Goal: Task Accomplishment & Management: Complete application form

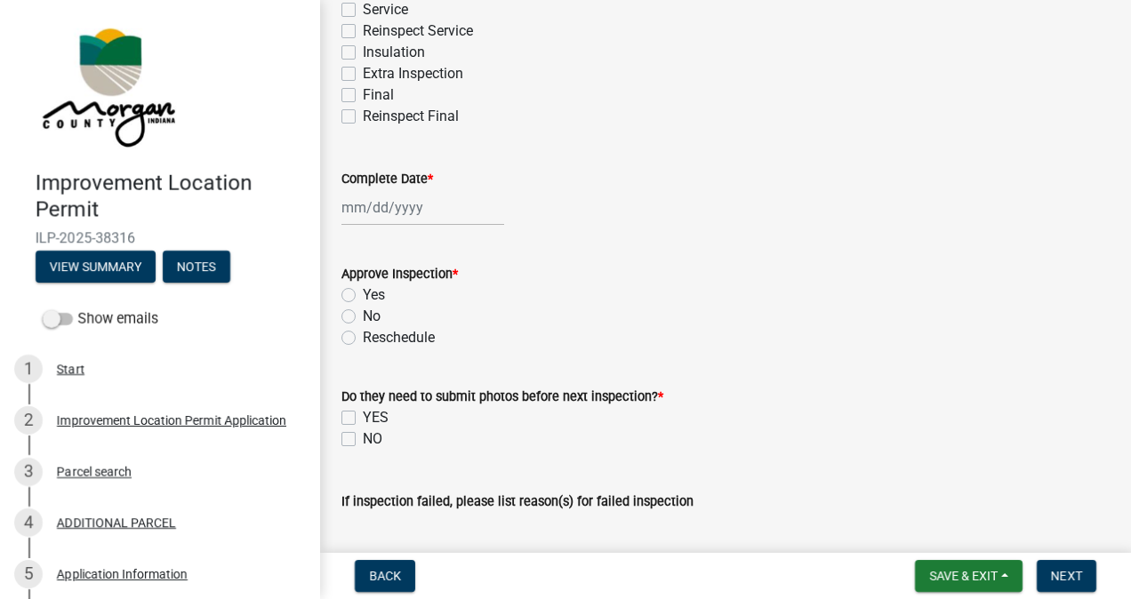
scroll to position [491, 0]
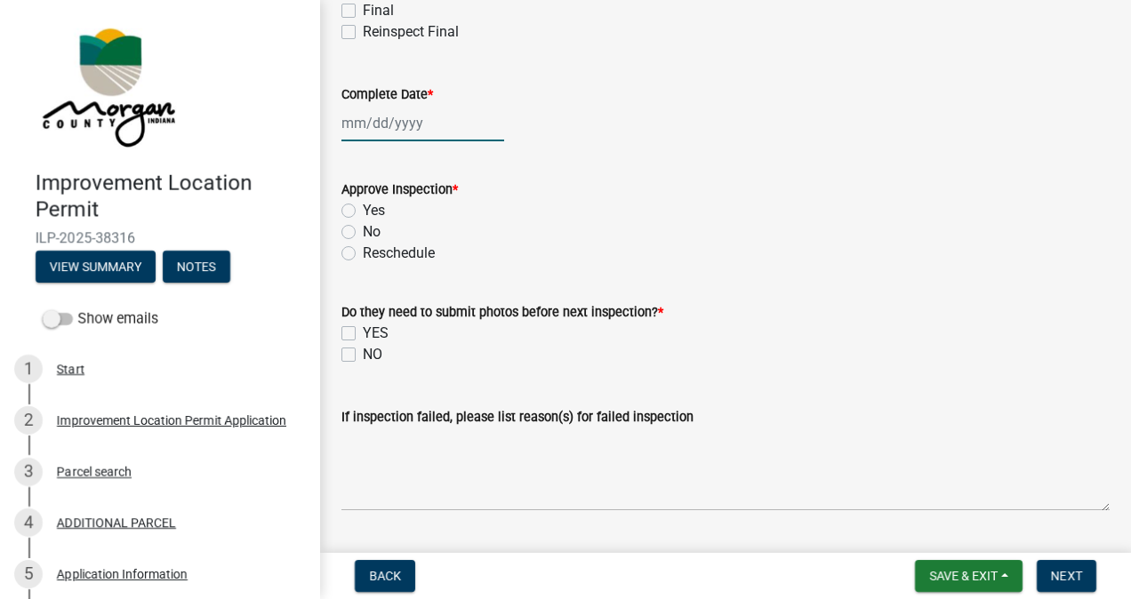
click at [409, 124] on div at bounding box center [422, 123] width 163 height 36
select select "9"
select select "2025"
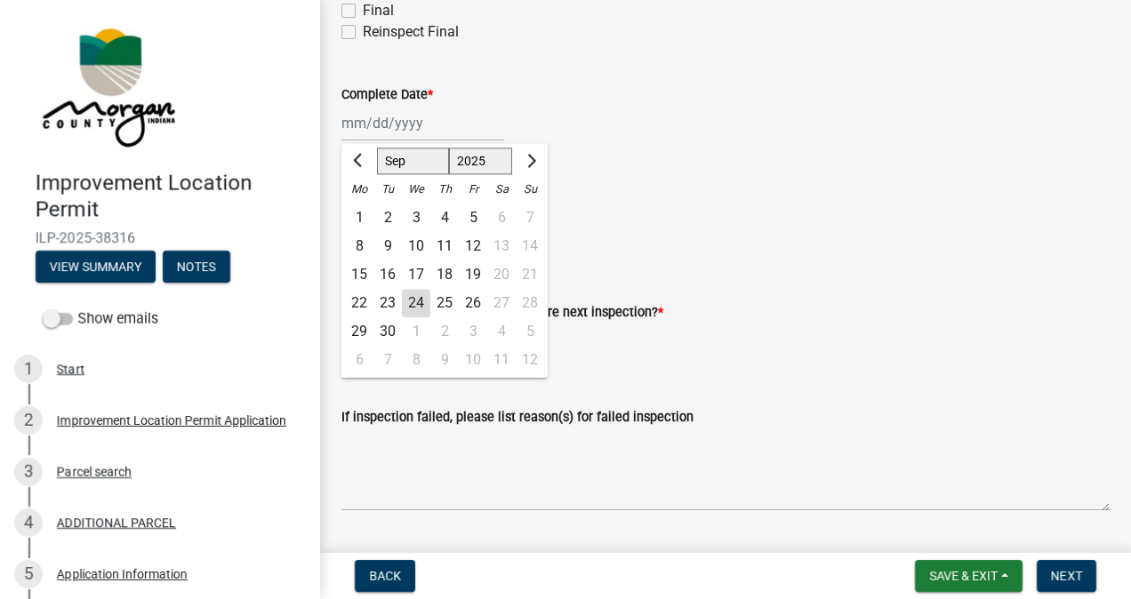
click at [420, 304] on div "24" at bounding box center [416, 303] width 28 height 28
type input "[DATE]"
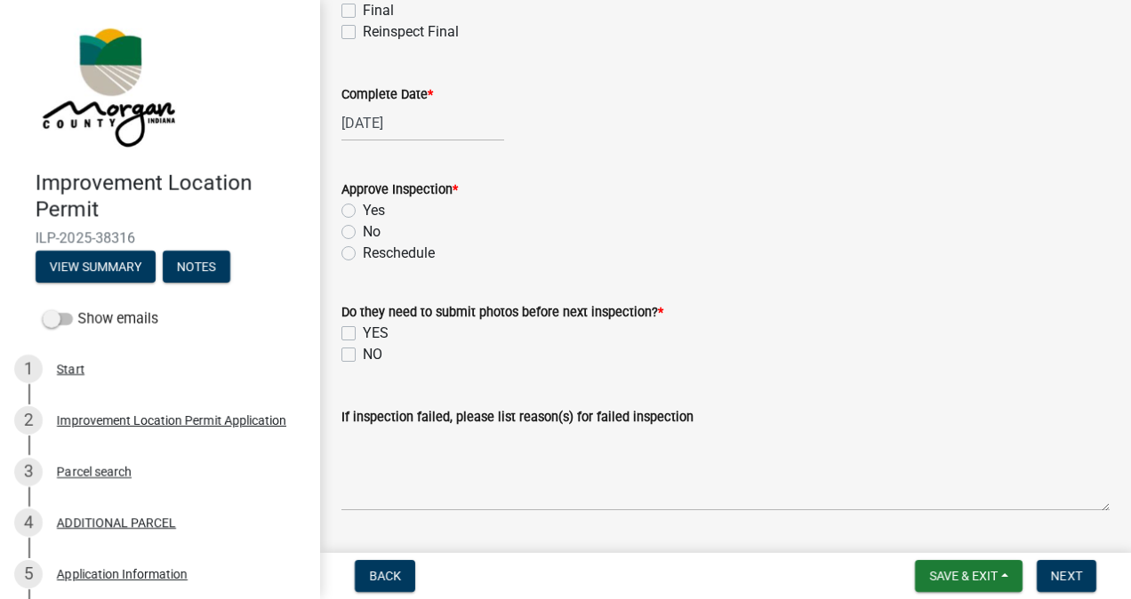
click at [363, 209] on label "Yes" at bounding box center [374, 210] width 22 height 21
click at [363, 209] on input "Yes" at bounding box center [369, 206] width 12 height 12
radio input "true"
click at [363, 354] on label "NO" at bounding box center [373, 354] width 20 height 21
click at [363, 354] on input "NO" at bounding box center [369, 350] width 12 height 12
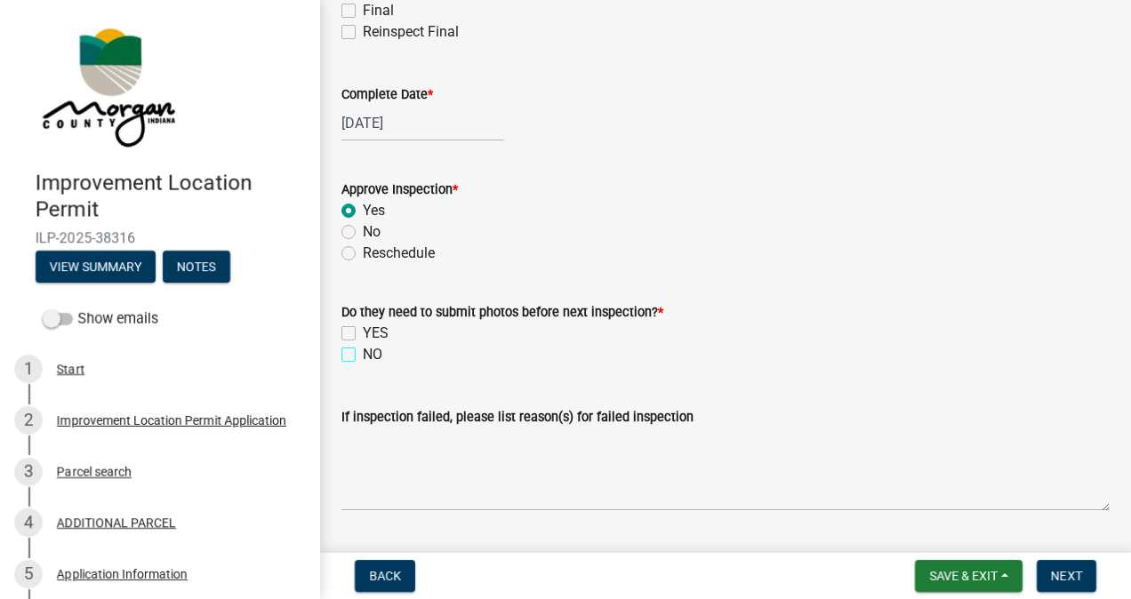
checkbox input "true"
checkbox input "false"
checkbox input "true"
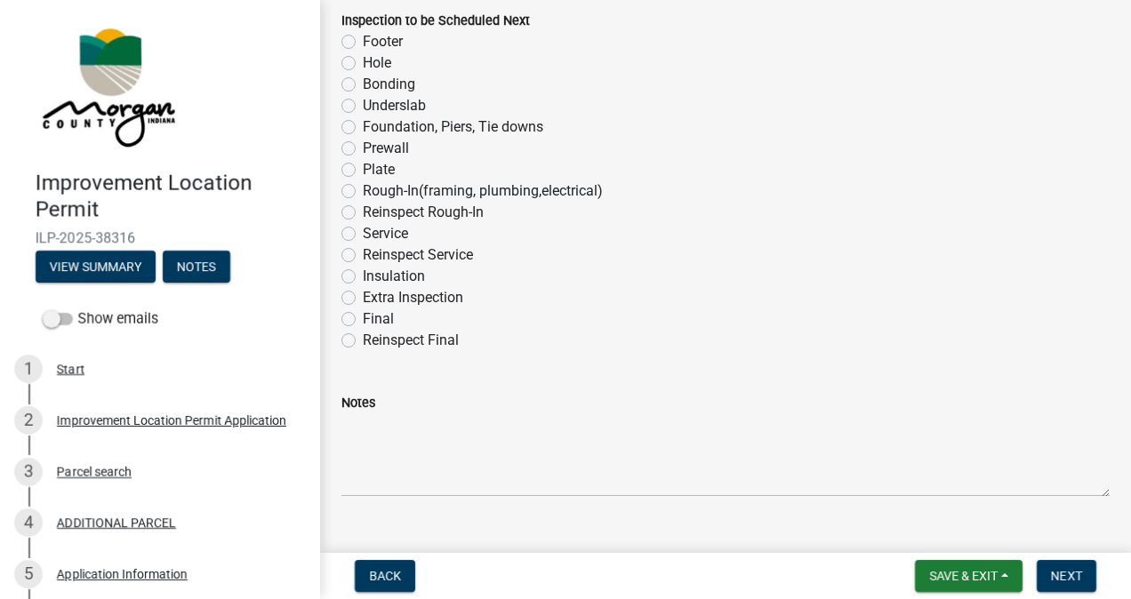
scroll to position [1160, 0]
click at [363, 231] on label "Service" at bounding box center [385, 231] width 45 height 21
click at [363, 231] on input "Service" at bounding box center [369, 227] width 12 height 12
radio input "true"
click at [1063, 573] on span "Next" at bounding box center [1066, 576] width 31 height 14
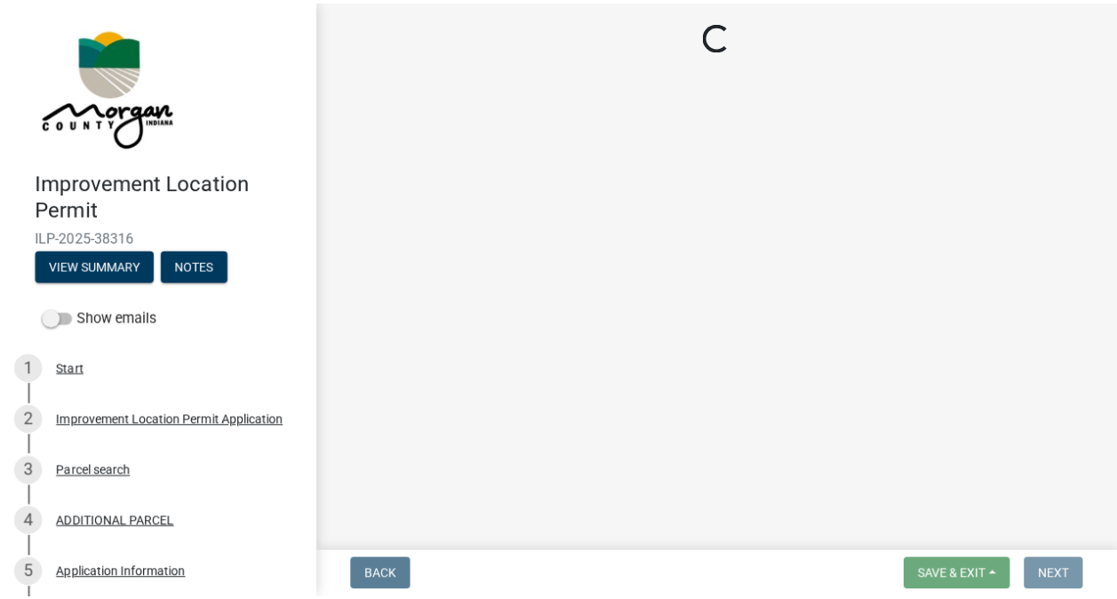
scroll to position [0, 0]
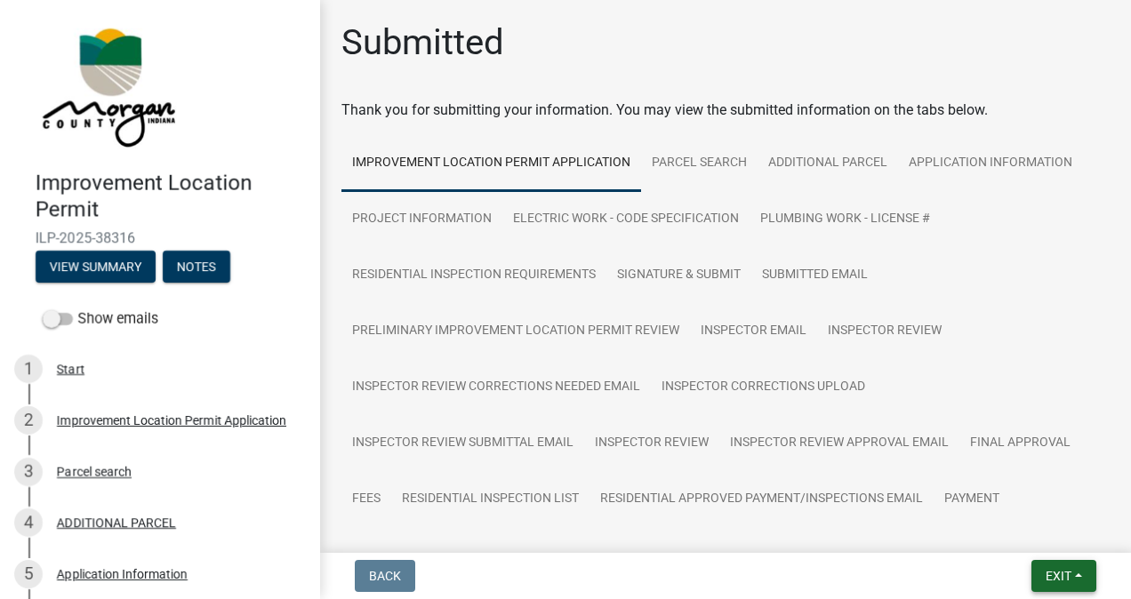
click at [1052, 575] on span "Exit" at bounding box center [1058, 576] width 26 height 14
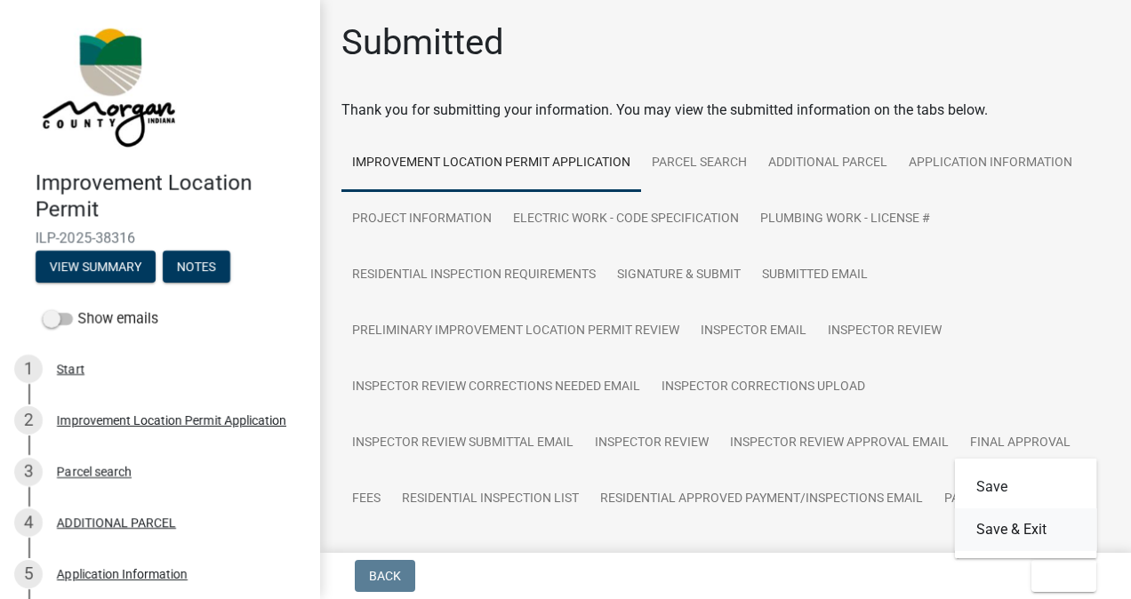
click at [1031, 531] on button "Save & Exit" at bounding box center [1026, 529] width 142 height 43
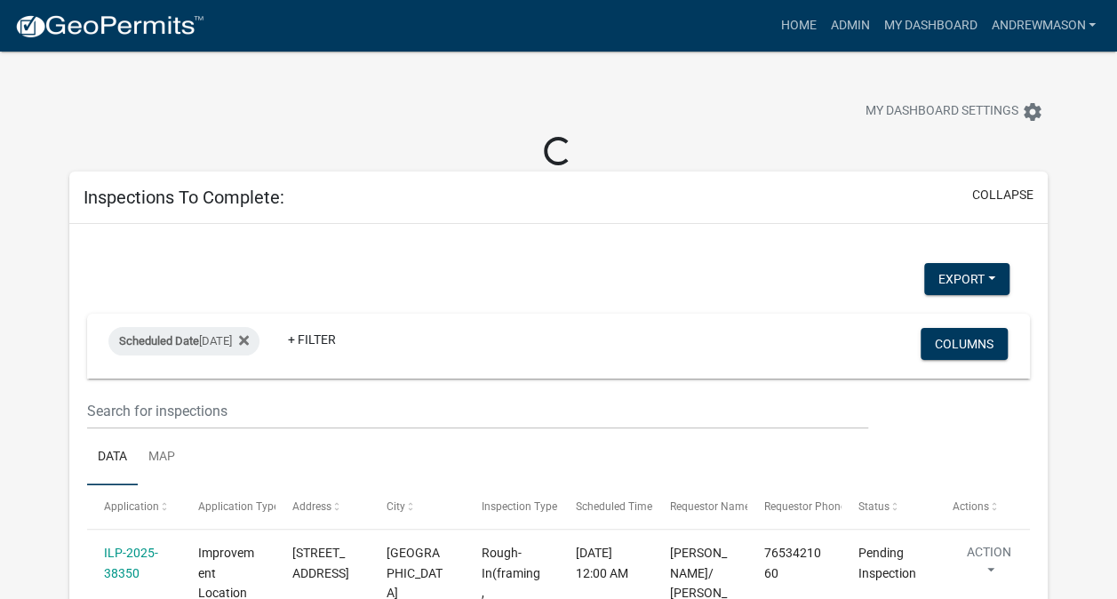
select select "3: 100"
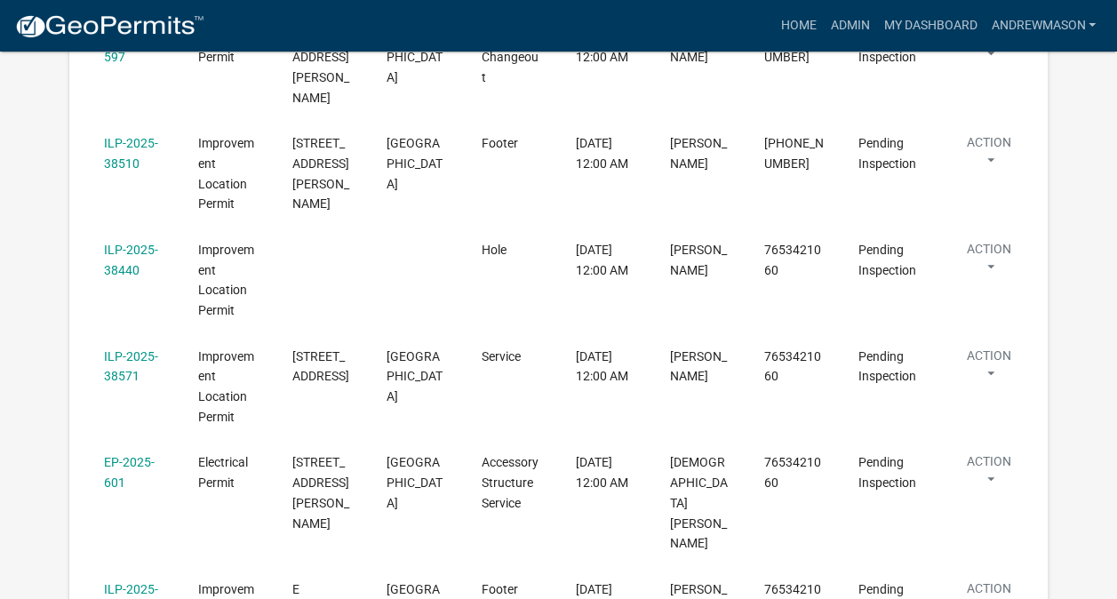
scroll to position [612, 0]
click at [133, 242] on link "ILP-2025-38440" at bounding box center [131, 259] width 54 height 35
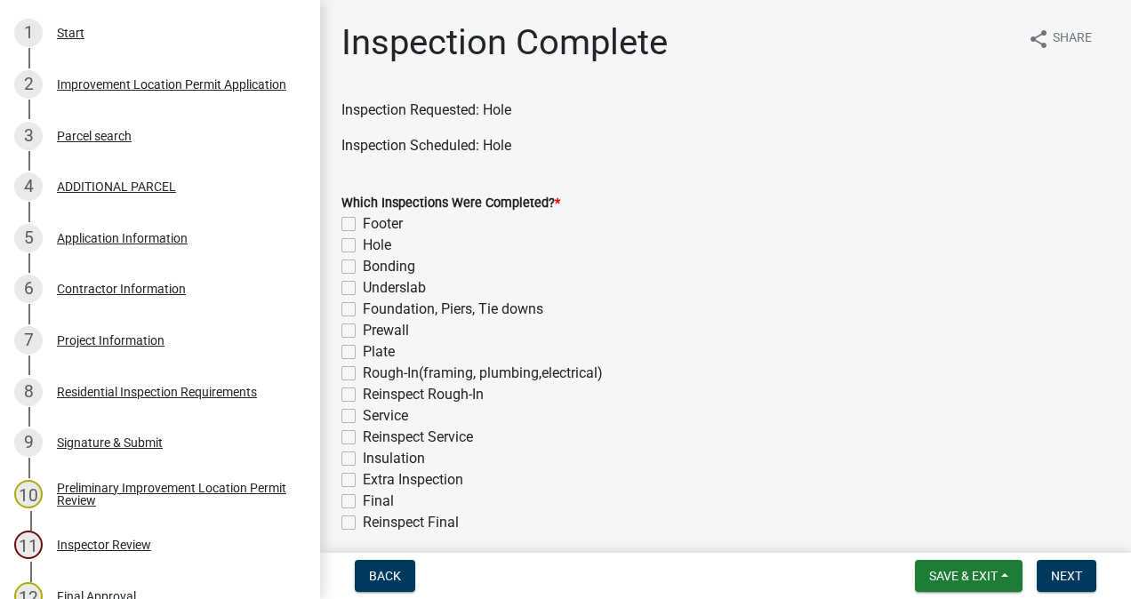
scroll to position [338, 0]
click at [124, 350] on div "7 Project Information" at bounding box center [152, 338] width 277 height 28
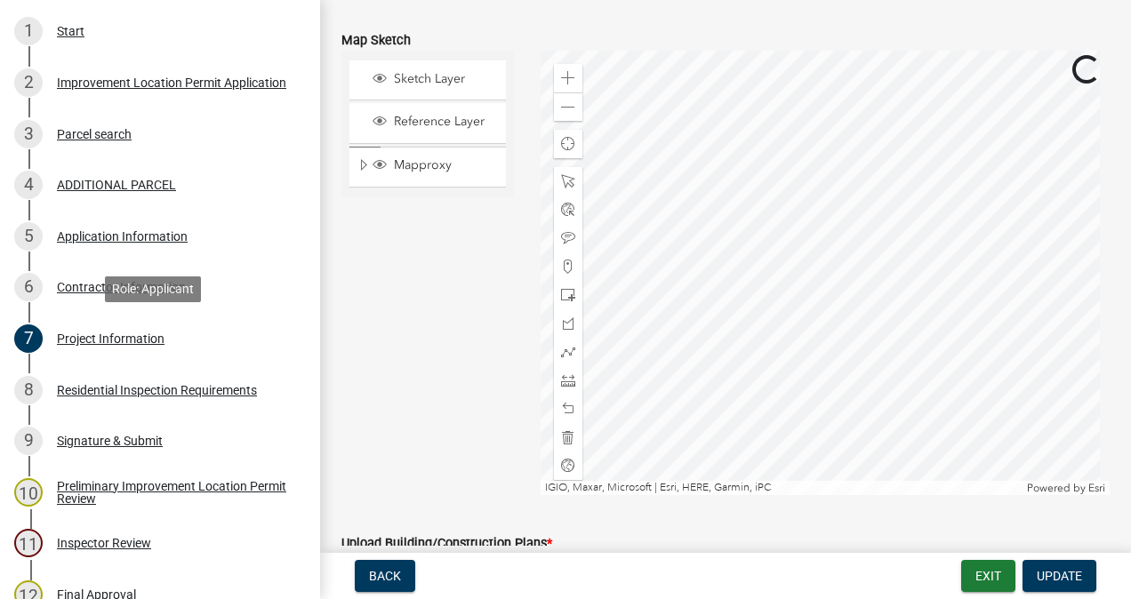
scroll to position [3336, 0]
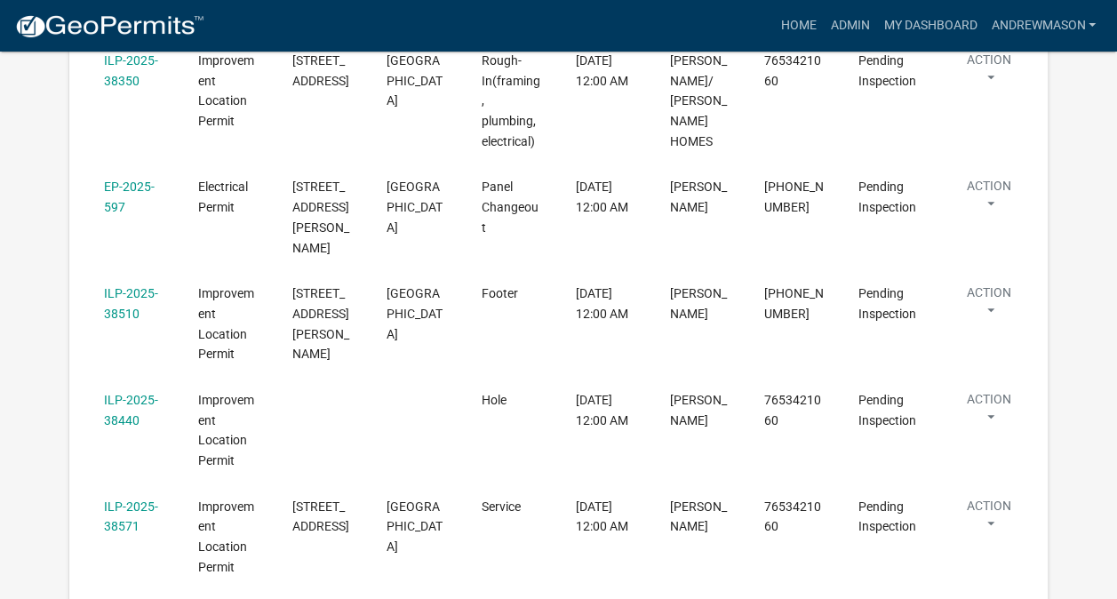
scroll to position [533, 0]
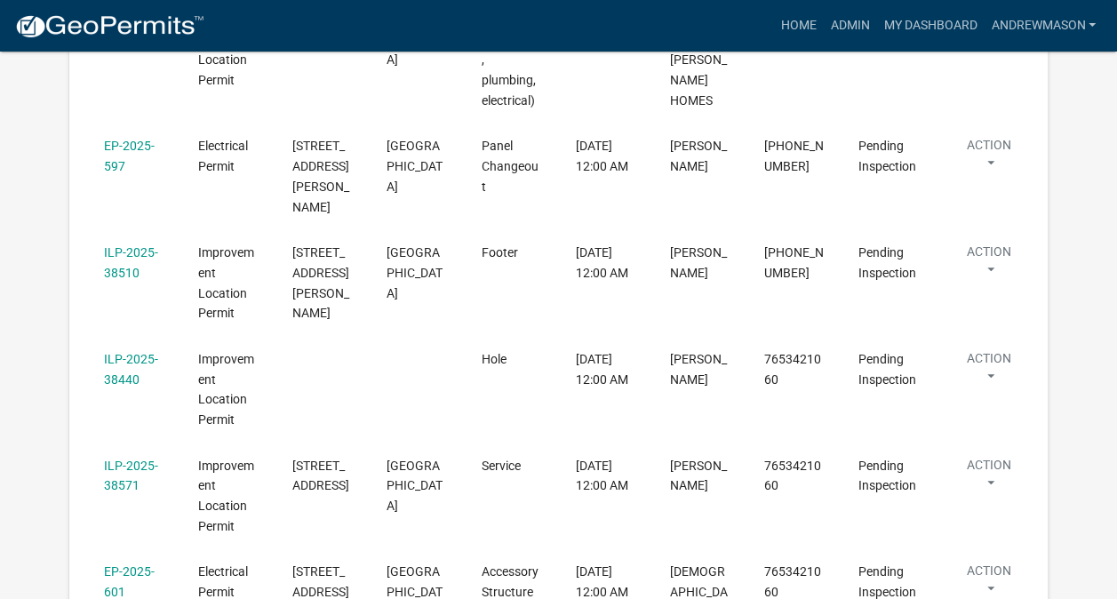
click at [134, 352] on link "ILP-2025-38440" at bounding box center [131, 369] width 54 height 35
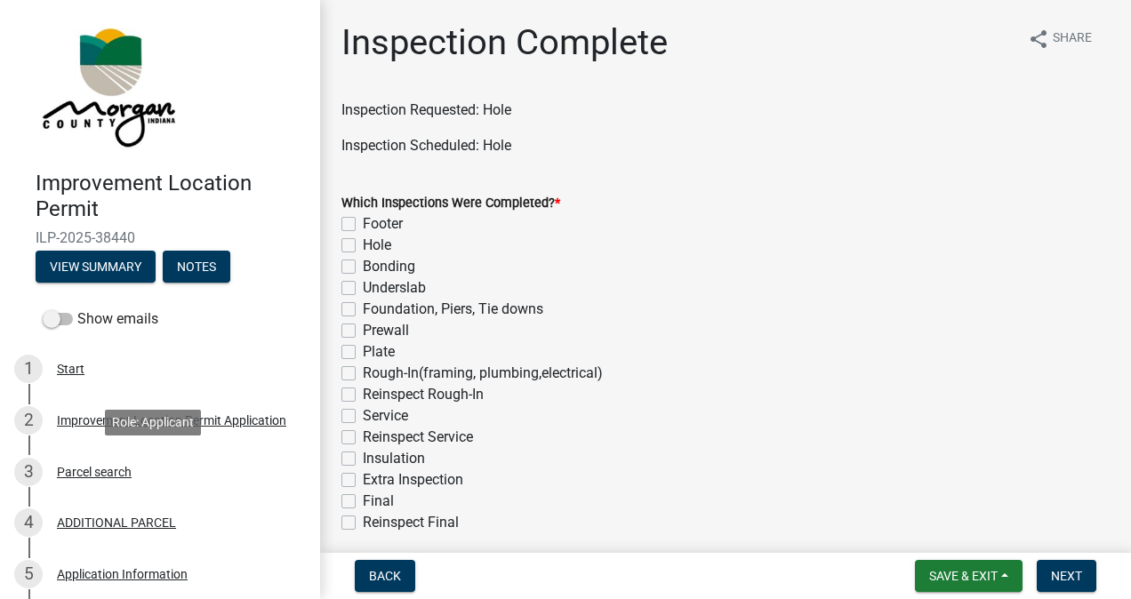
click at [102, 466] on div "Parcel search" at bounding box center [94, 472] width 75 height 12
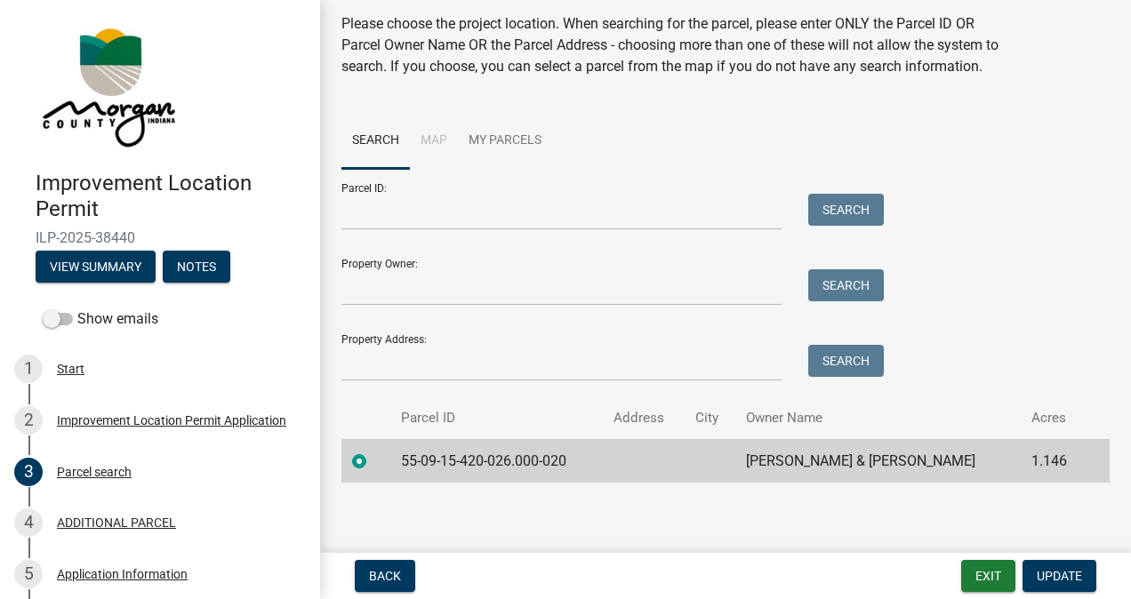
scroll to position [85, 0]
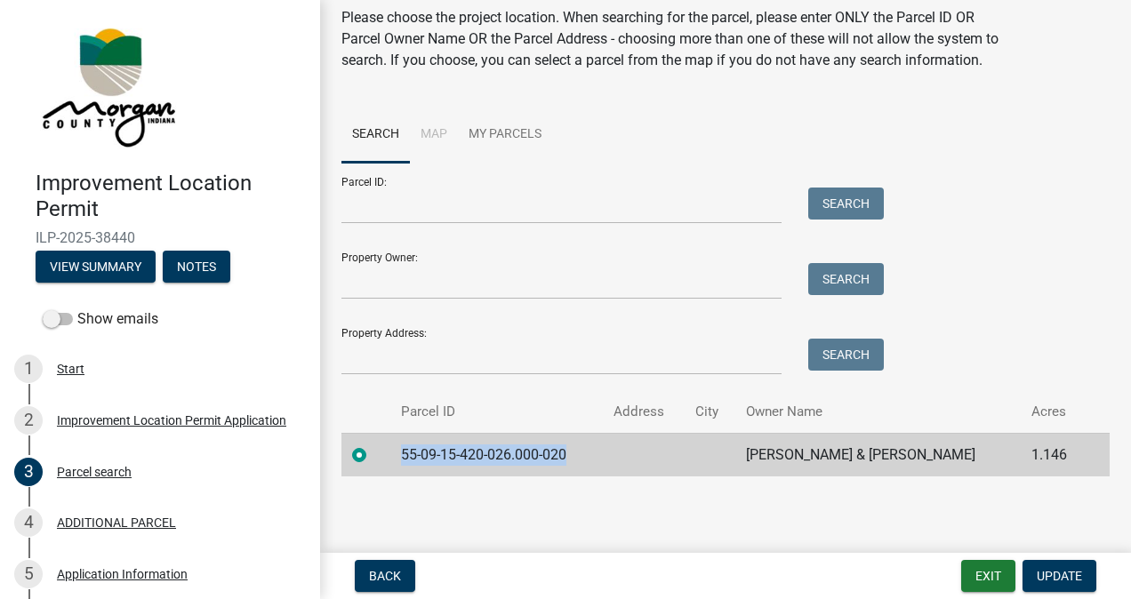
drag, startPoint x: 578, startPoint y: 456, endPoint x: 405, endPoint y: 445, distance: 172.8
click at [405, 445] on td "55-09-15-420-026.000-020" at bounding box center [496, 455] width 212 height 44
drag, startPoint x: 405, startPoint y: 445, endPoint x: 414, endPoint y: 449, distance: 9.6
copy td "55-09-15-420-026.000-020"
click at [596, 459] on td "55-09-15-420-026.000-020" at bounding box center [496, 455] width 212 height 44
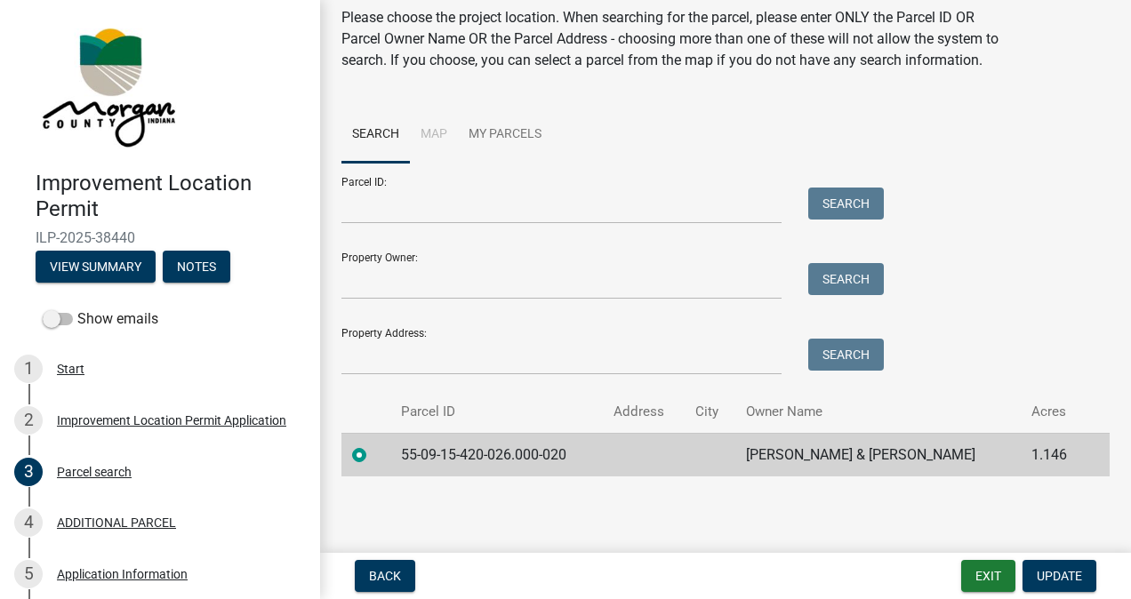
click at [819, 448] on td "Fries, Michael F & Susan J" at bounding box center [877, 455] width 285 height 44
click at [537, 455] on td "55-09-15-420-026.000-020" at bounding box center [496, 455] width 212 height 44
drag, startPoint x: 537, startPoint y: 455, endPoint x: 651, endPoint y: 470, distance: 114.8
click at [651, 470] on td at bounding box center [644, 455] width 82 height 44
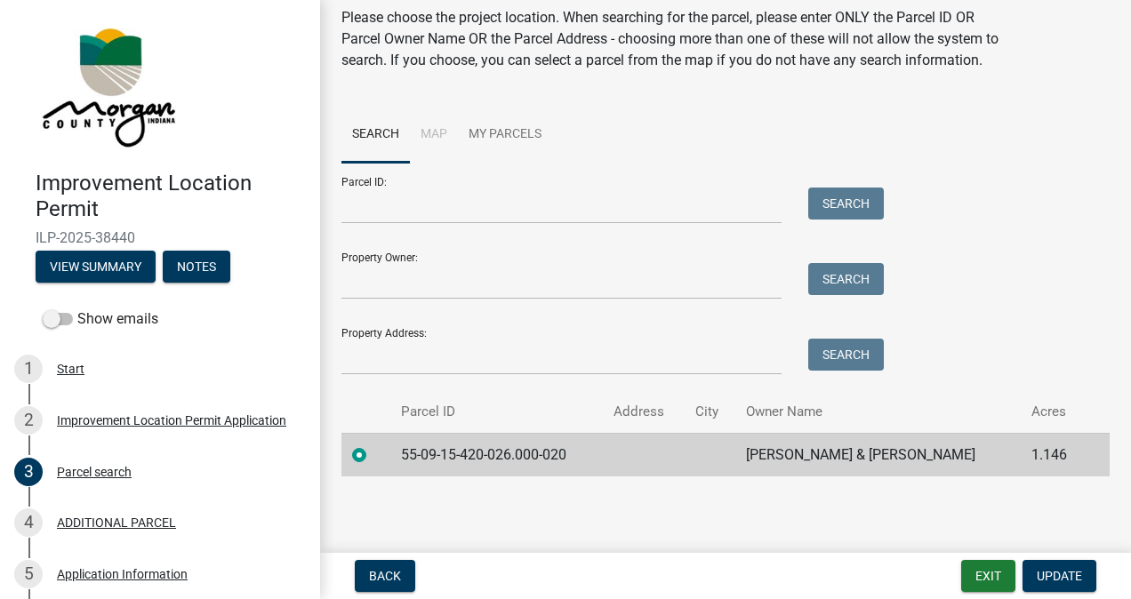
click at [651, 470] on td at bounding box center [644, 455] width 82 height 44
click at [652, 459] on td at bounding box center [644, 455] width 82 height 44
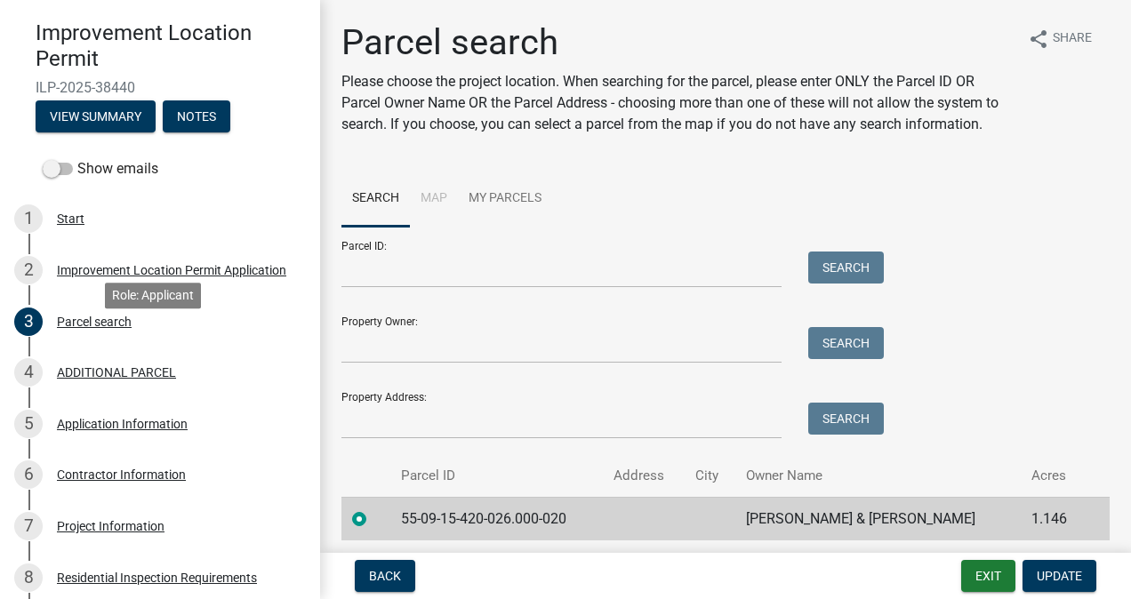
scroll to position [178, 0]
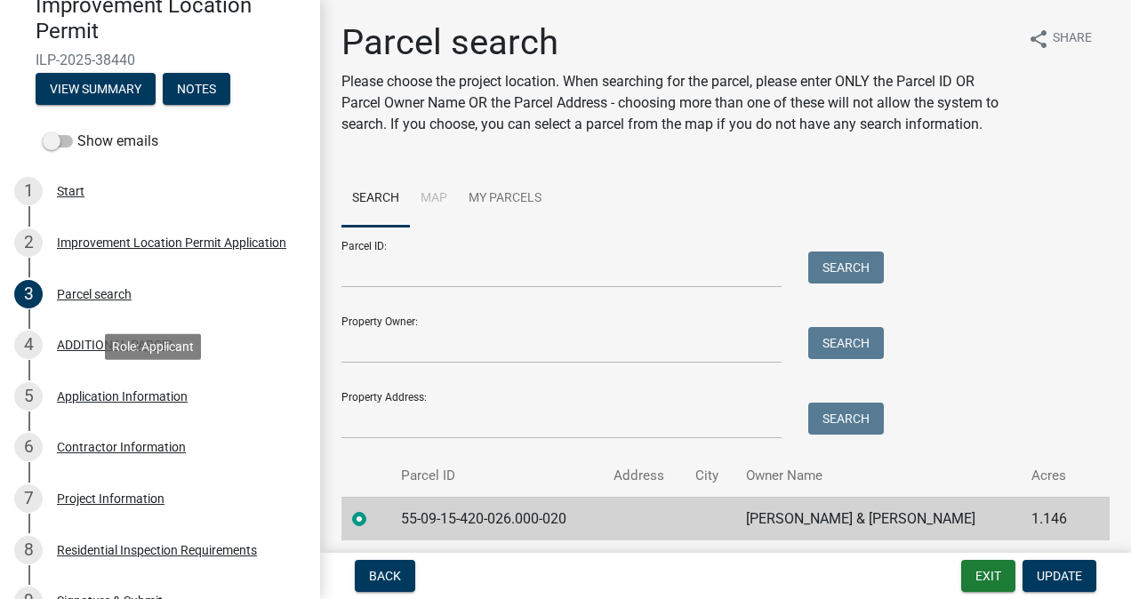
click at [132, 396] on div "Application Information" at bounding box center [122, 396] width 131 height 12
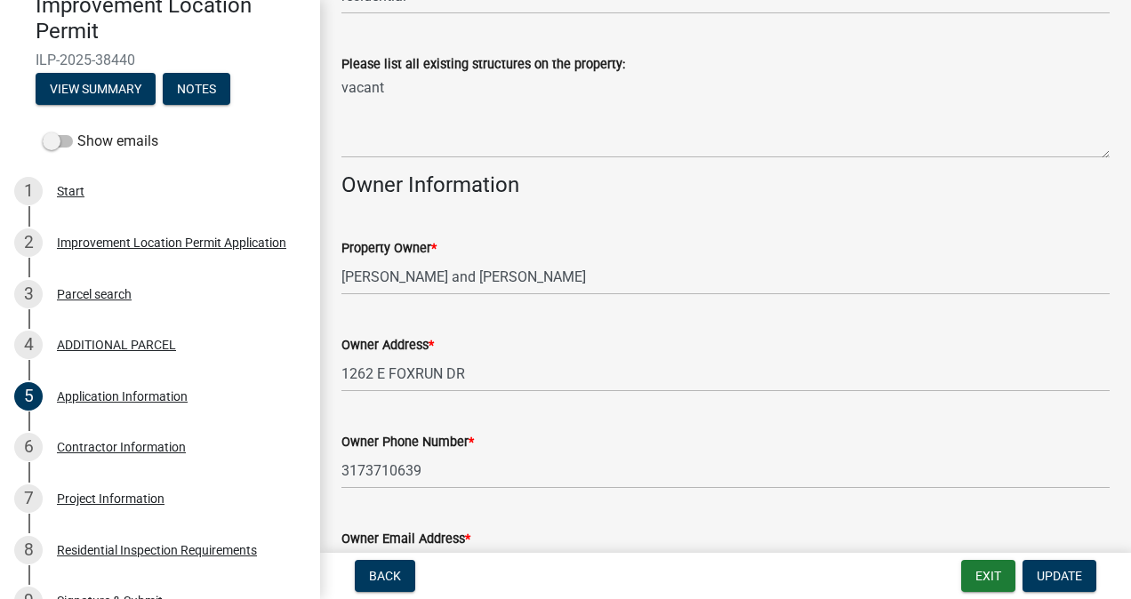
scroll to position [889, 0]
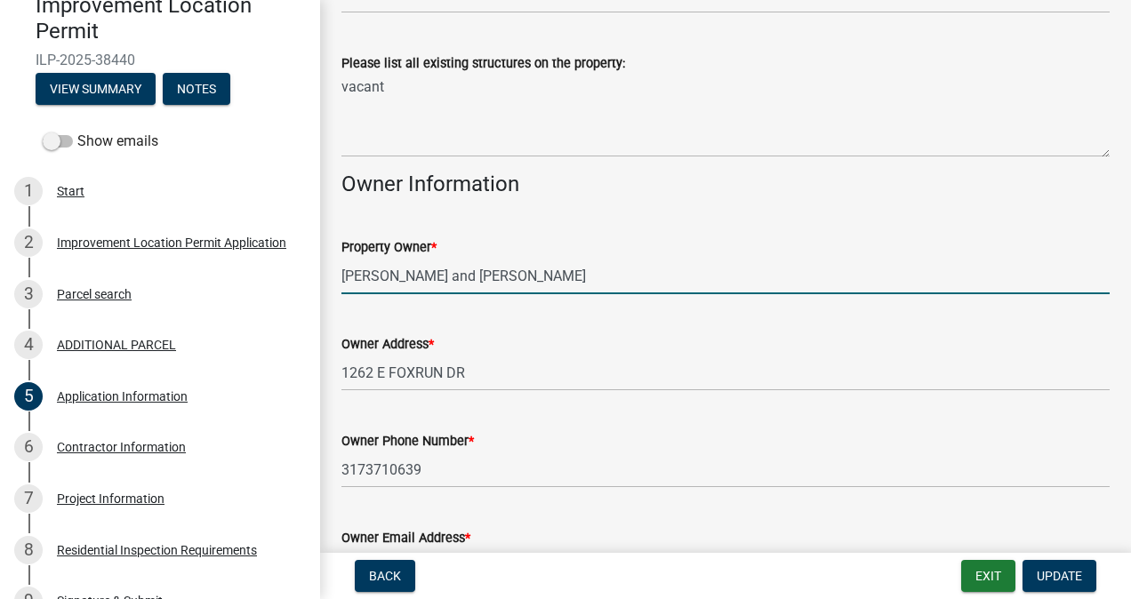
click at [492, 276] on input "Michael and Susan Fries" at bounding box center [725, 276] width 768 height 36
drag, startPoint x: 502, startPoint y: 279, endPoint x: 336, endPoint y: 275, distance: 166.3
click at [330, 280] on div "Property Owner * Michael and Susan Fries" at bounding box center [725, 253] width 795 height 83
click at [107, 498] on div "Project Information" at bounding box center [111, 498] width 108 height 12
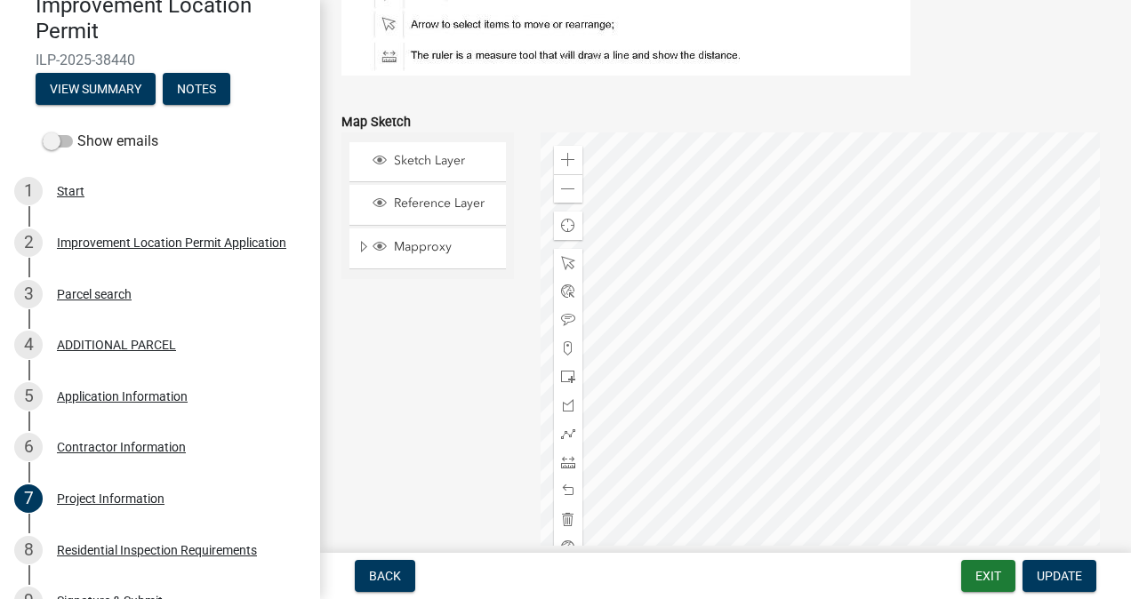
scroll to position [3289, 0]
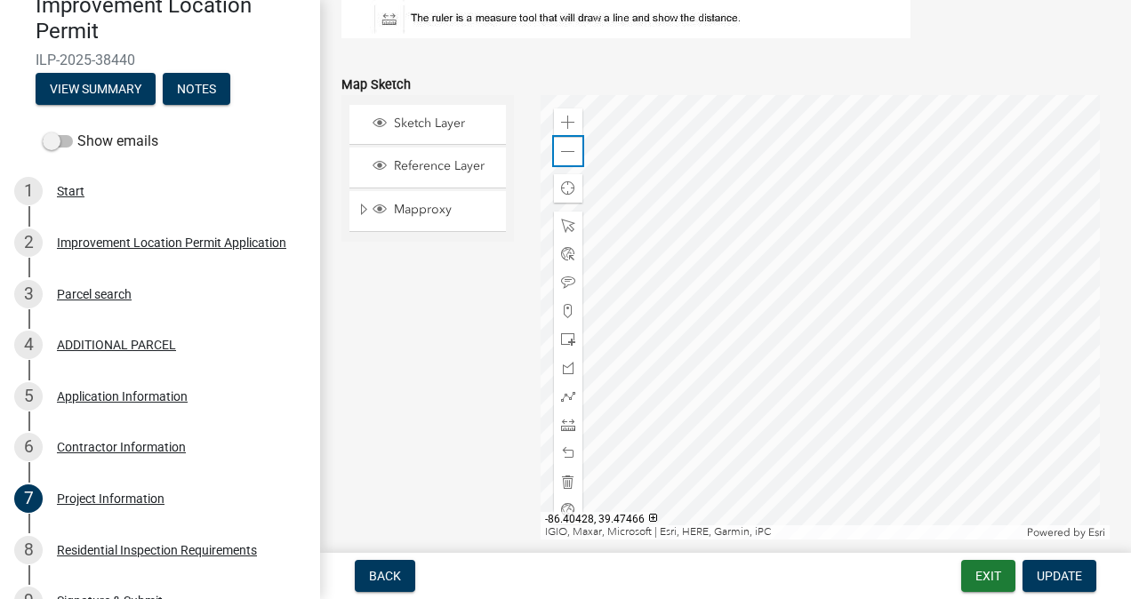
click at [576, 143] on div "Zoom out" at bounding box center [568, 151] width 28 height 28
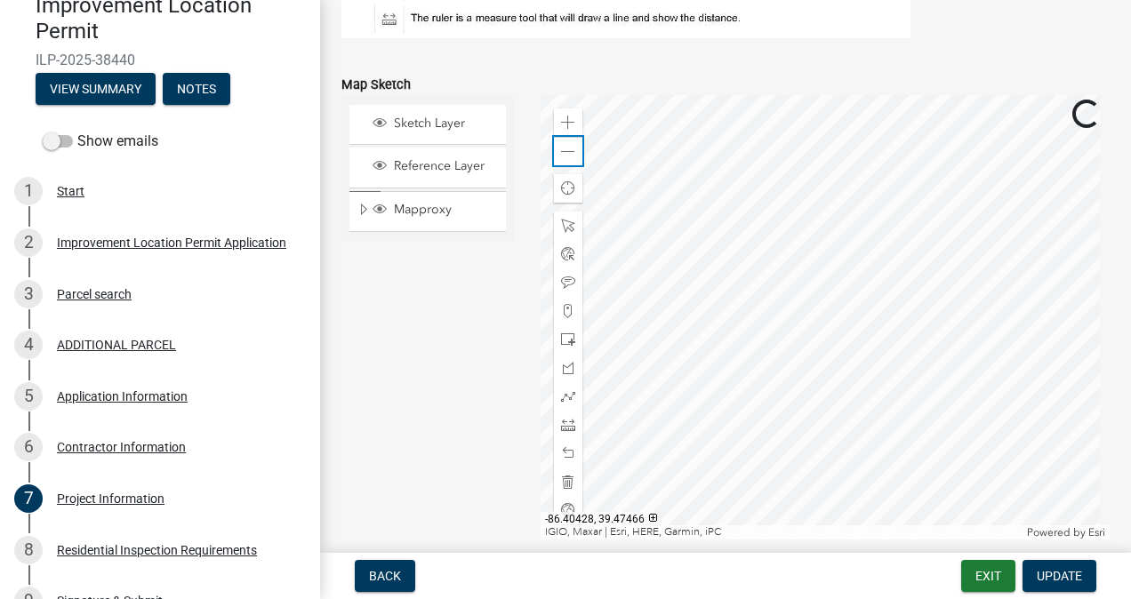
click at [576, 143] on div "Zoom out" at bounding box center [568, 151] width 28 height 28
click at [395, 460] on div "Sketch Layer Reference Layer Mapproxy Roads Interstate labels Major Roads label…" at bounding box center [427, 317] width 199 height 444
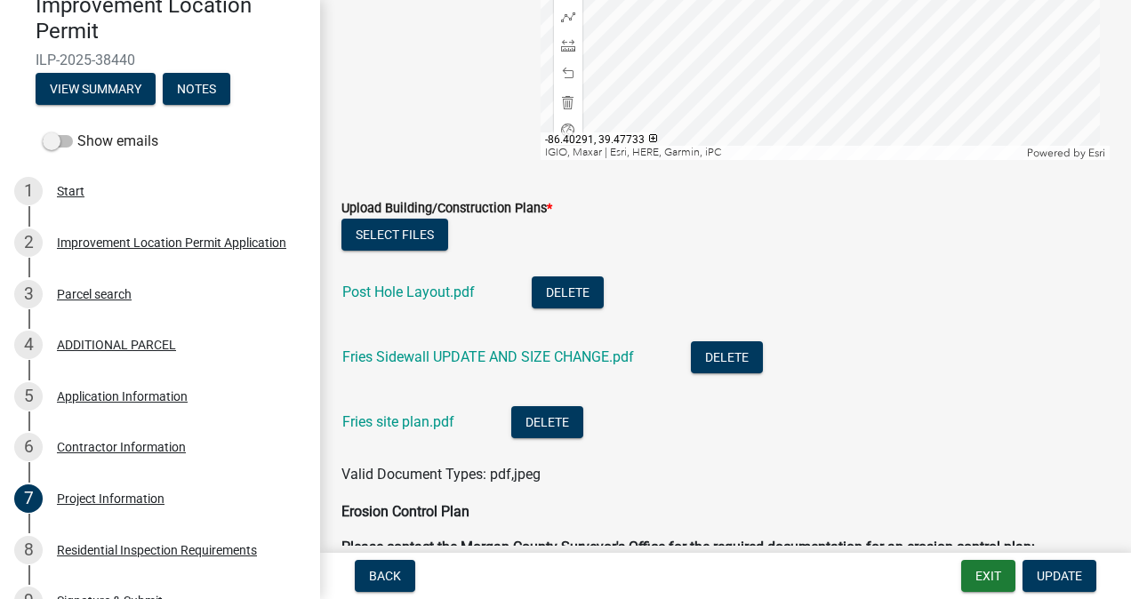
scroll to position [3669, 0]
click at [438, 292] on link "Post Hole Layout.pdf" at bounding box center [408, 291] width 132 height 17
click at [420, 418] on link "Fries site plan.pdf" at bounding box center [398, 420] width 112 height 17
click at [442, 284] on link "Post Hole Layout.pdf" at bounding box center [408, 291] width 132 height 17
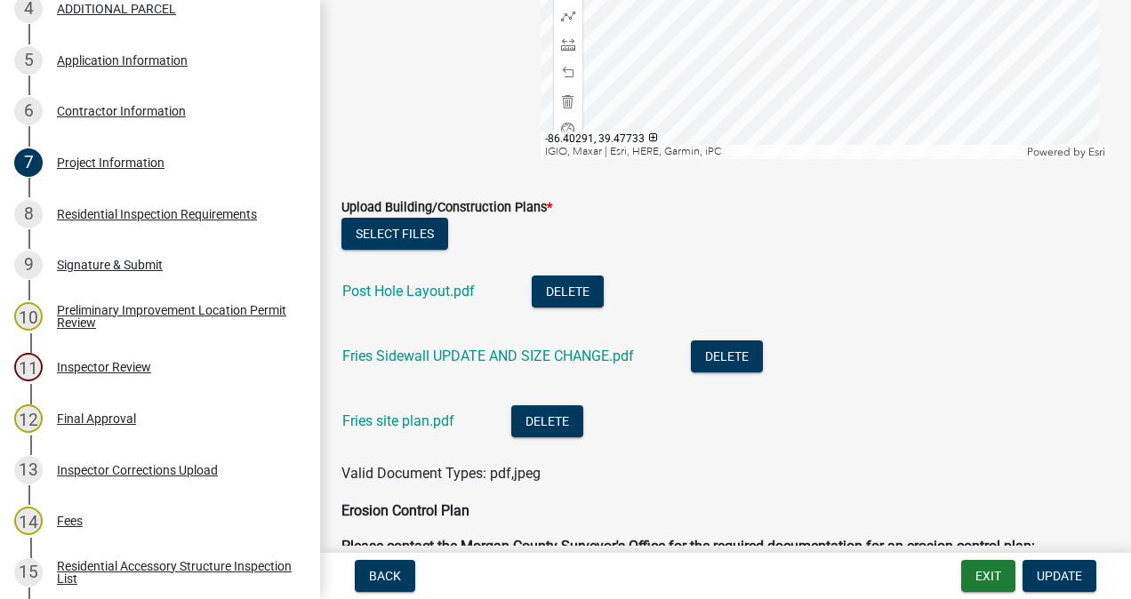
scroll to position [985, 0]
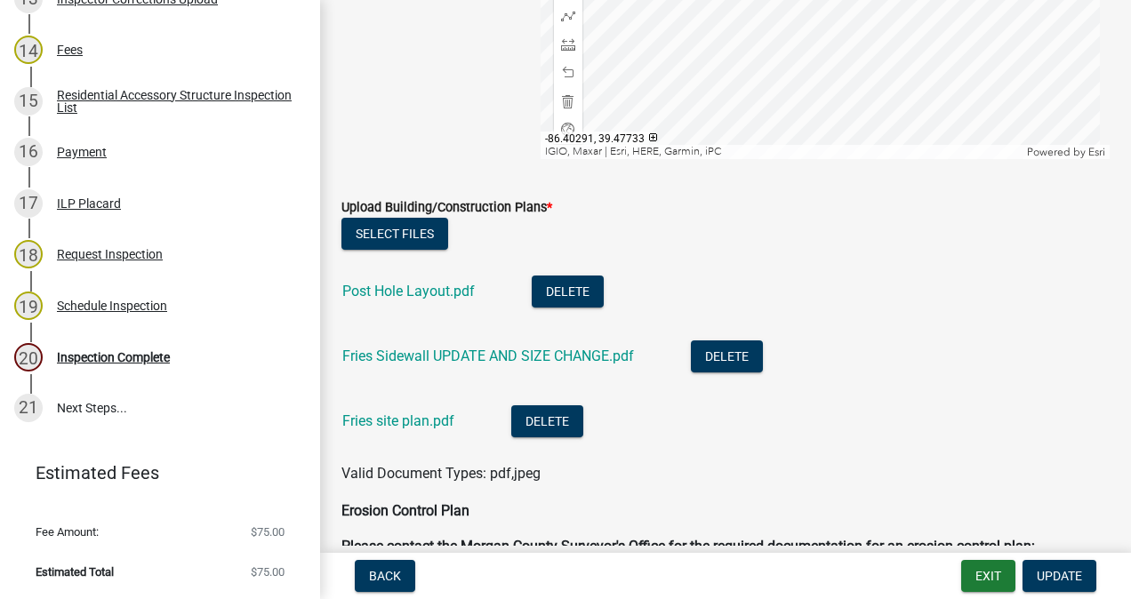
click at [139, 354] on div "Inspection Complete" at bounding box center [113, 357] width 113 height 12
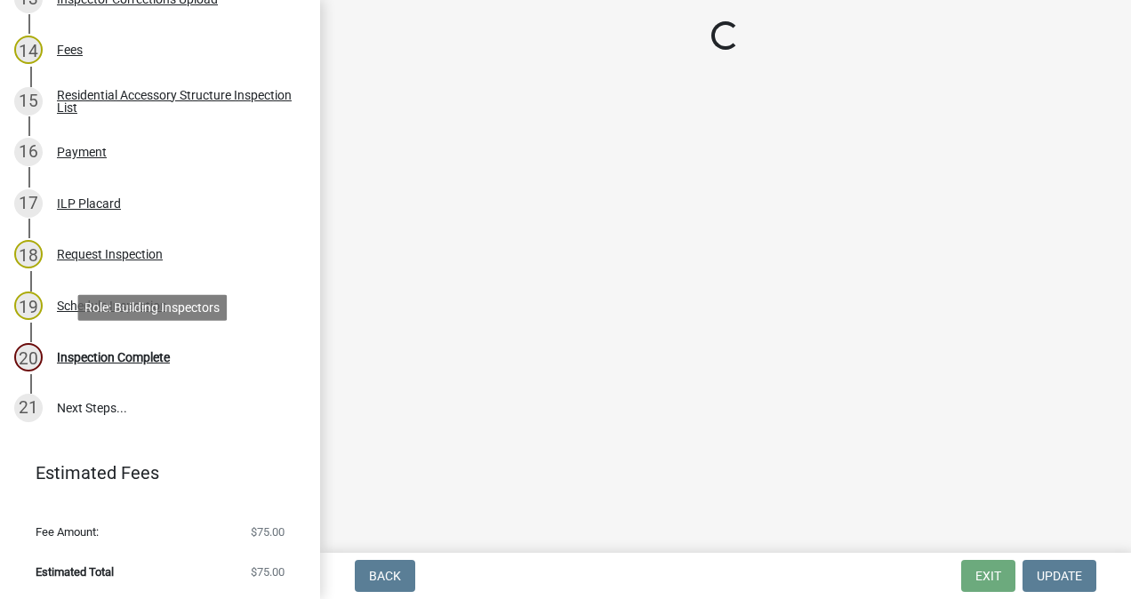
scroll to position [0, 0]
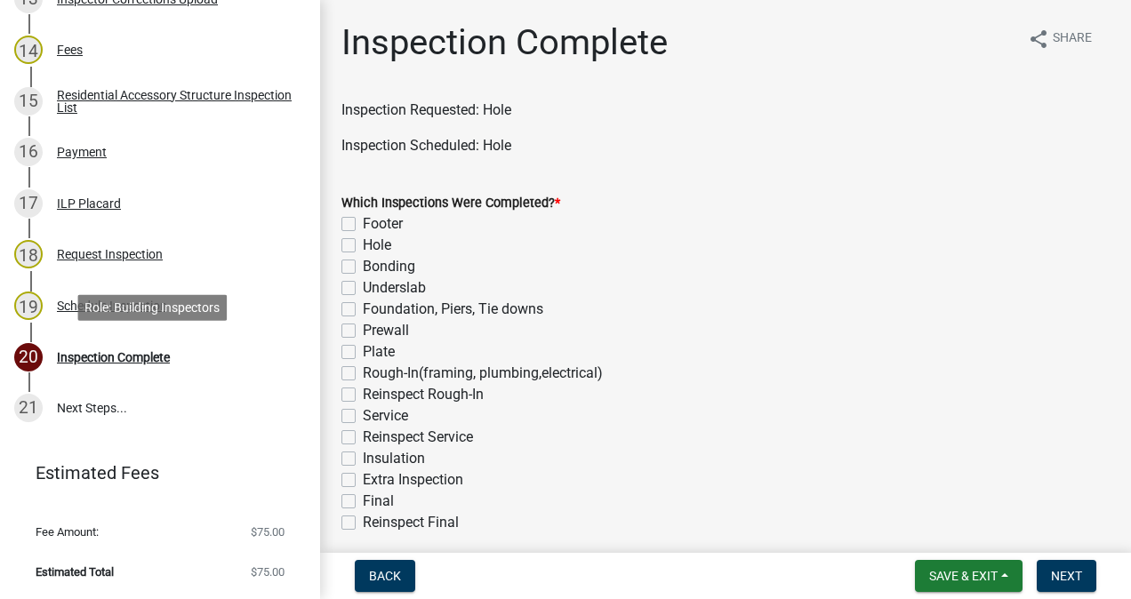
click at [363, 245] on label "Hole" at bounding box center [377, 245] width 28 height 21
click at [363, 245] on input "Hole" at bounding box center [369, 241] width 12 height 12
checkbox input "true"
checkbox input "false"
checkbox input "true"
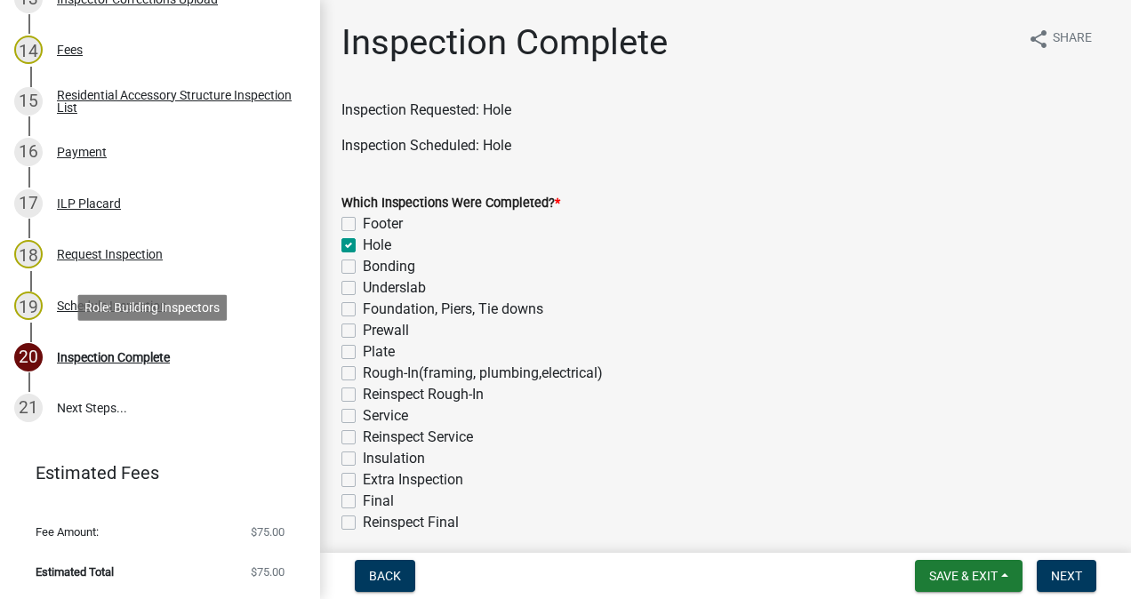
checkbox input "false"
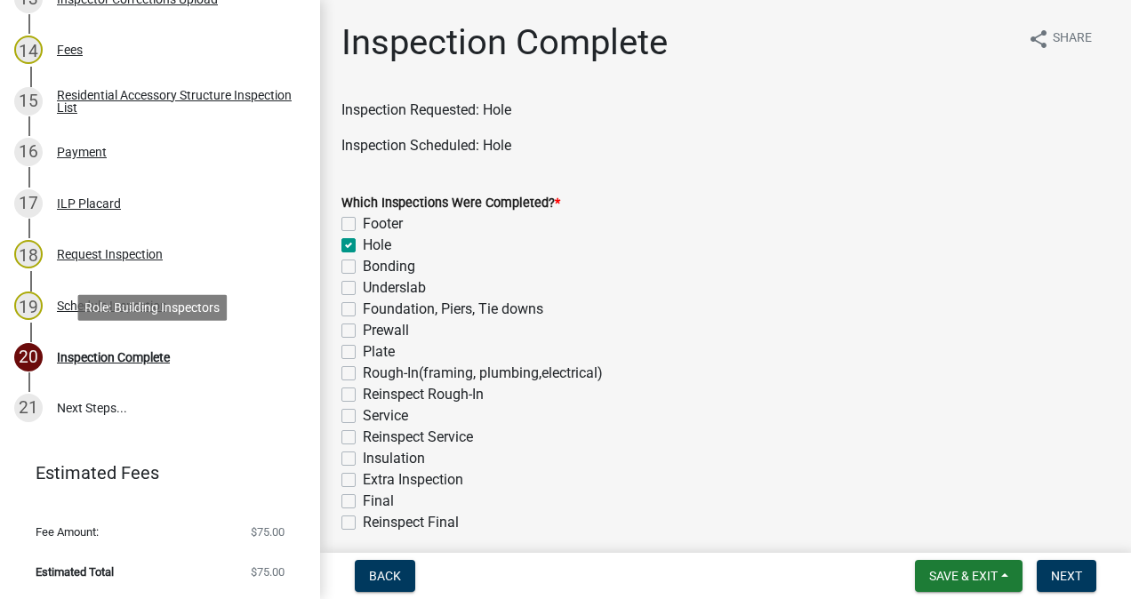
checkbox input "false"
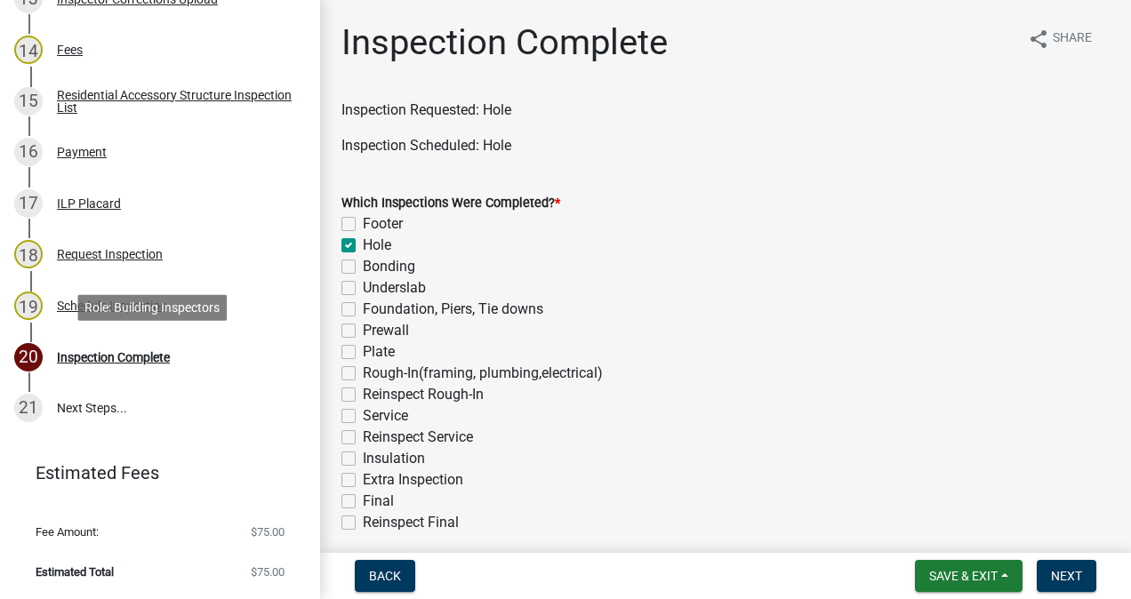
checkbox input "false"
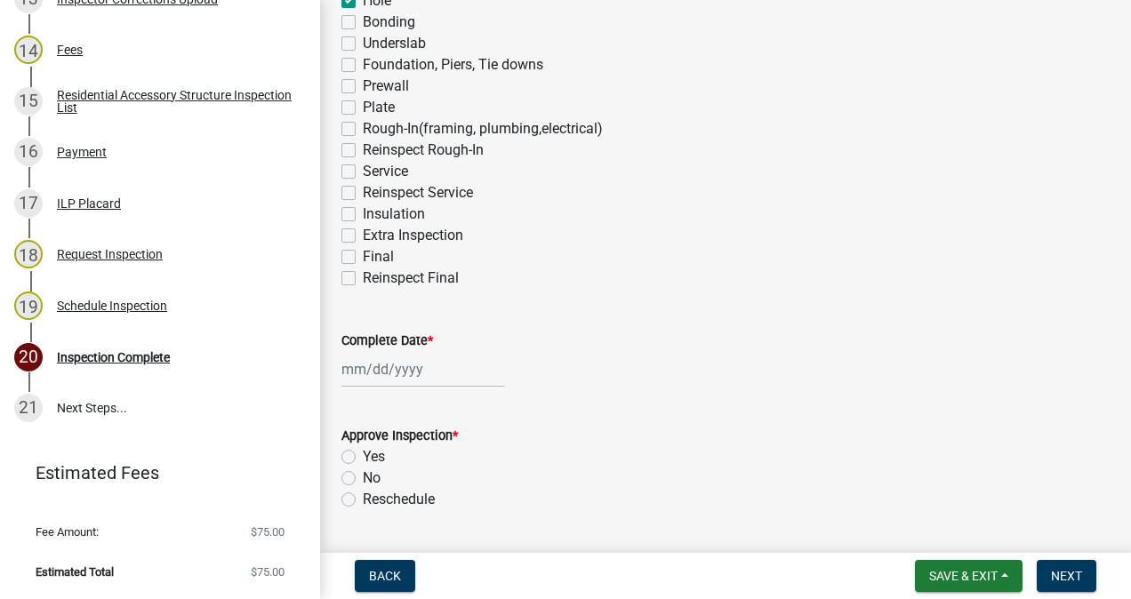
scroll to position [258, 0]
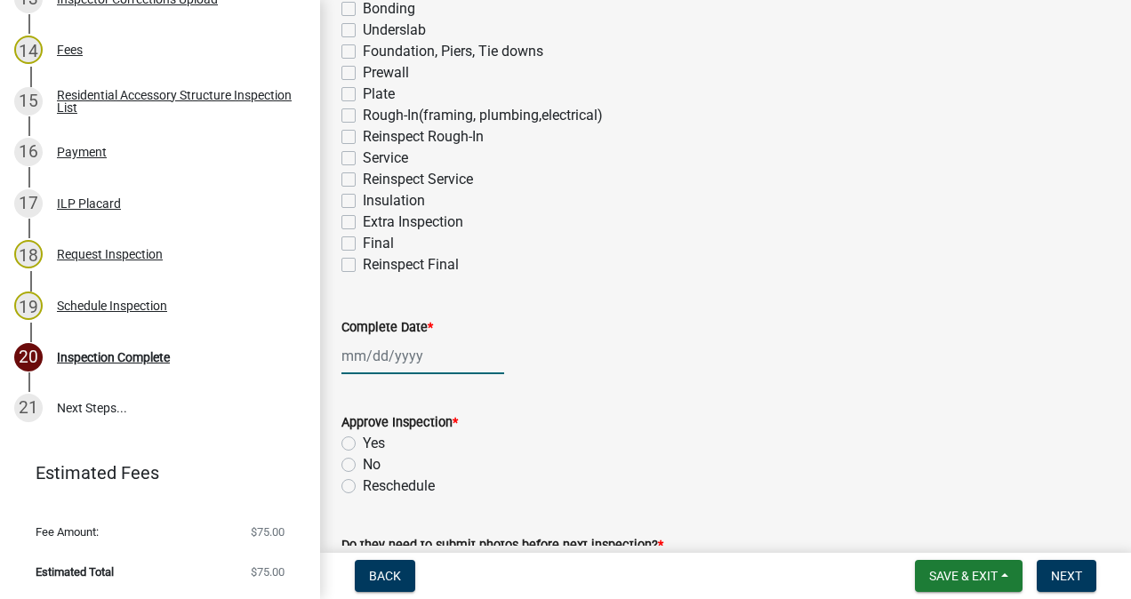
click at [432, 348] on div at bounding box center [422, 356] width 163 height 36
select select "9"
select select "2025"
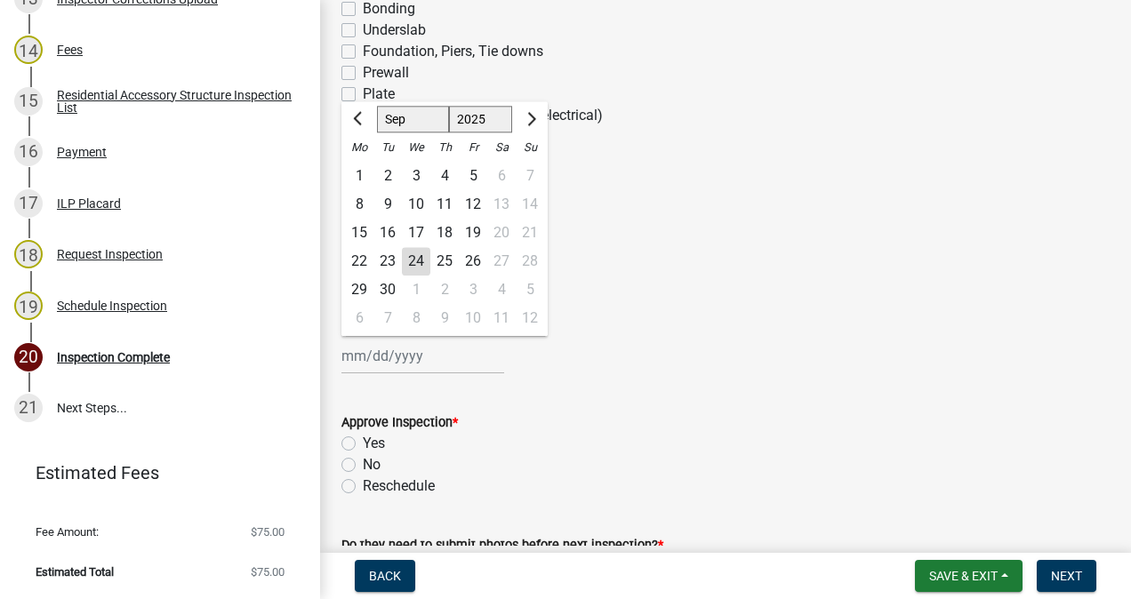
click at [420, 263] on div "24" at bounding box center [416, 261] width 28 height 28
type input "[DATE]"
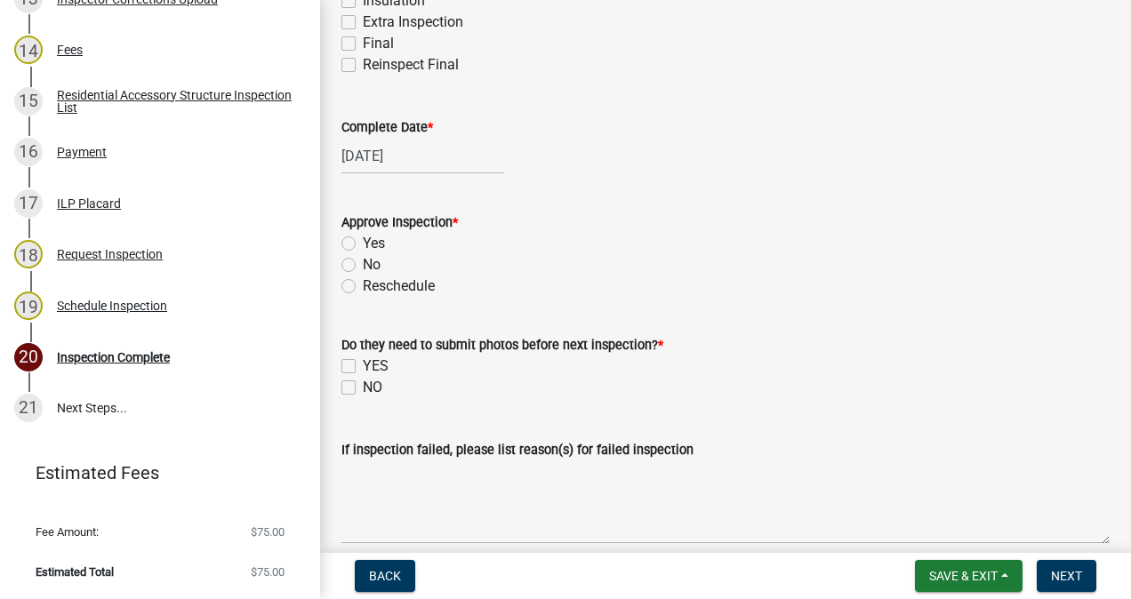
scroll to position [472, 0]
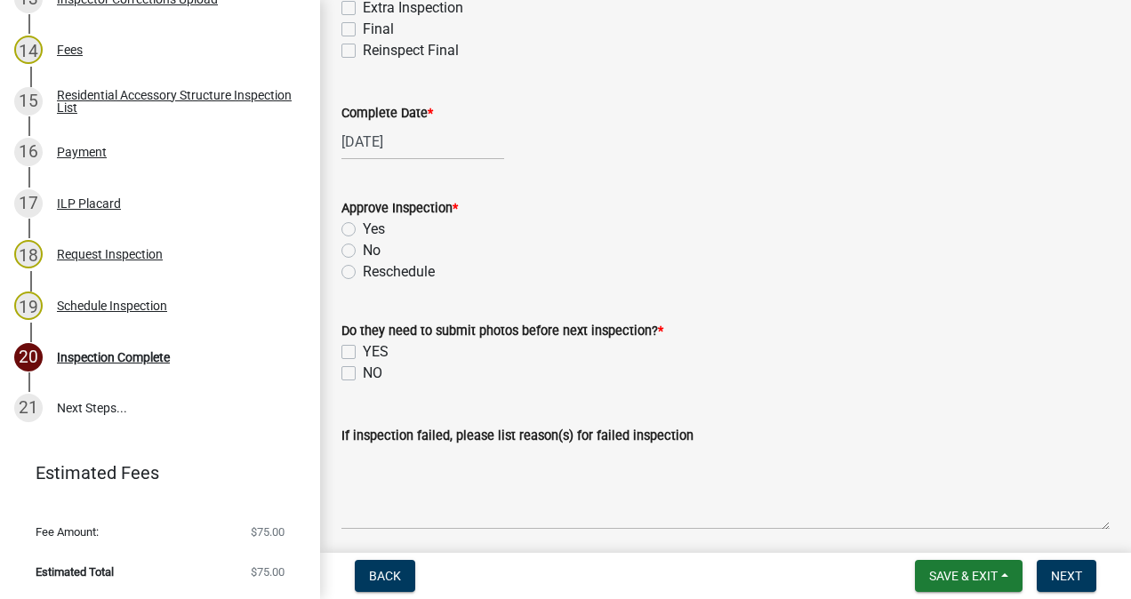
click at [363, 233] on label "Yes" at bounding box center [374, 229] width 22 height 21
click at [363, 230] on input "Yes" at bounding box center [369, 225] width 12 height 12
radio input "true"
click at [363, 372] on label "NO" at bounding box center [373, 373] width 20 height 21
click at [363, 372] on input "NO" at bounding box center [369, 369] width 12 height 12
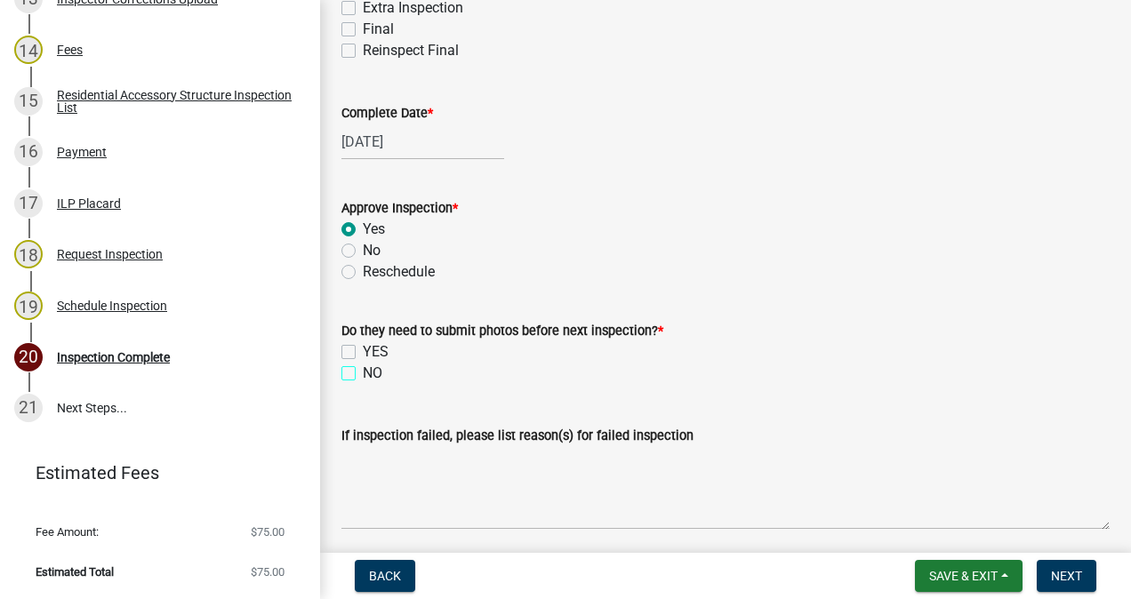
checkbox input "true"
checkbox input "false"
checkbox input "true"
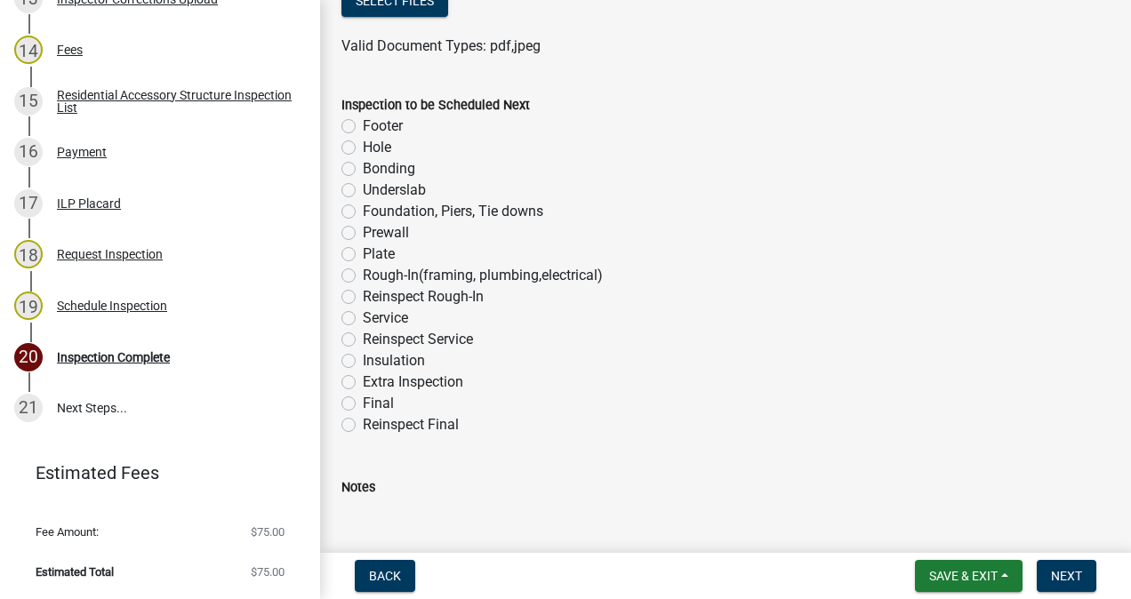
scroll to position [1083, 0]
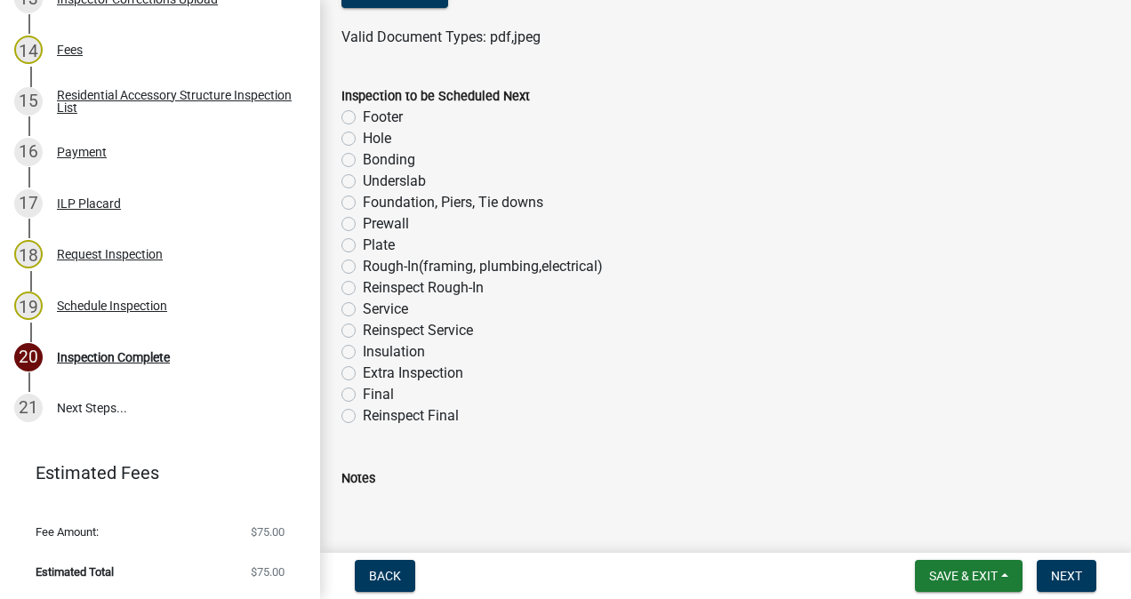
click at [363, 394] on label "Final" at bounding box center [378, 394] width 31 height 21
click at [363, 394] on input "Final" at bounding box center [369, 390] width 12 height 12
radio input "true"
click at [1051, 569] on span "Next" at bounding box center [1066, 576] width 31 height 14
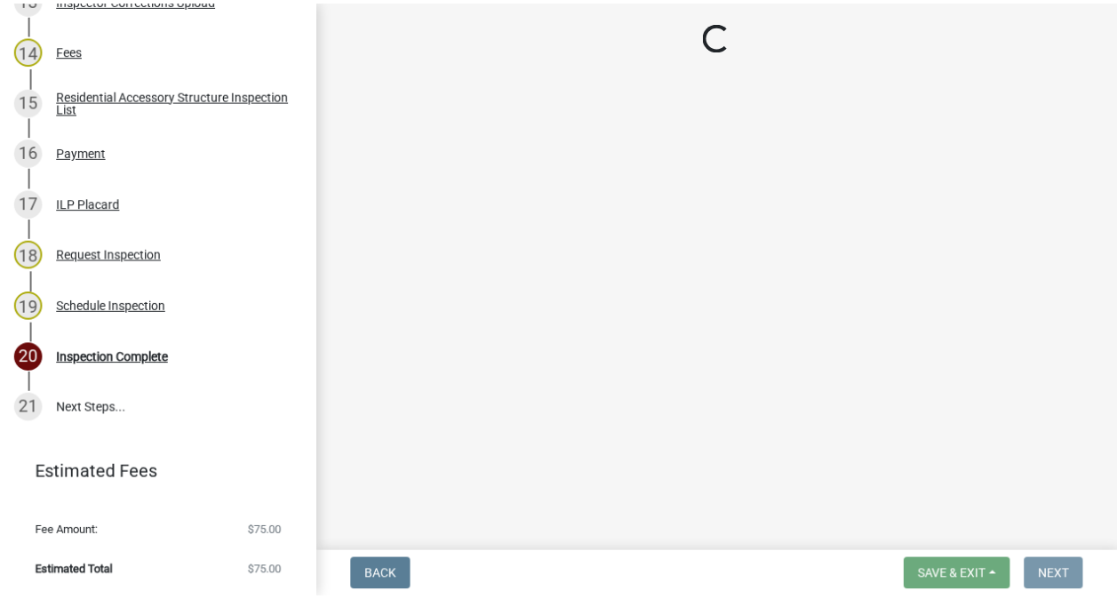
scroll to position [0, 0]
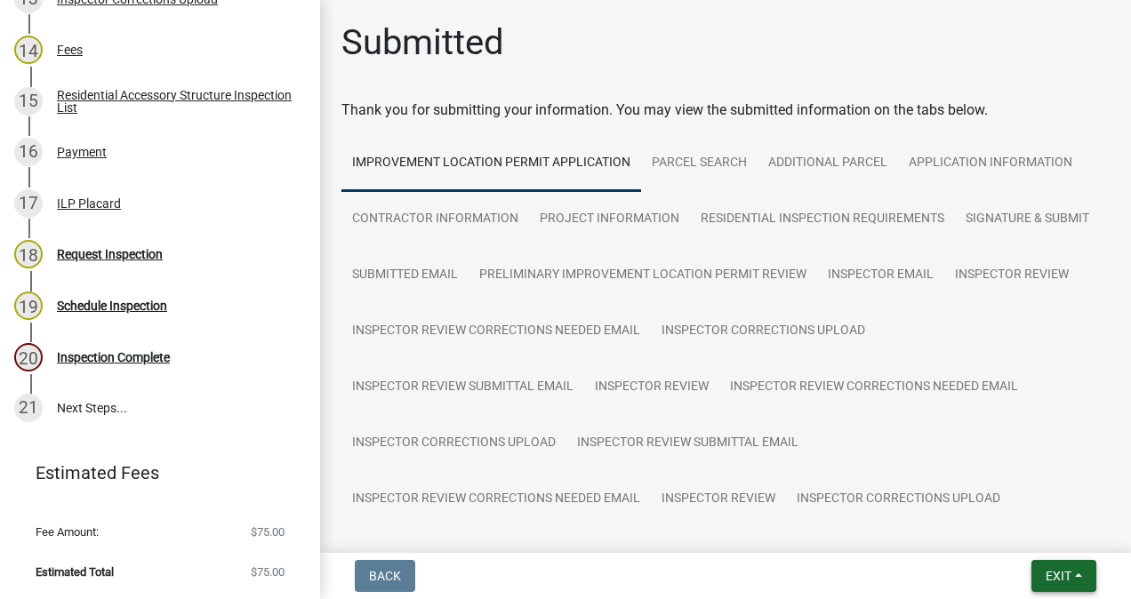
click at [1089, 571] on button "Exit" at bounding box center [1063, 576] width 65 height 32
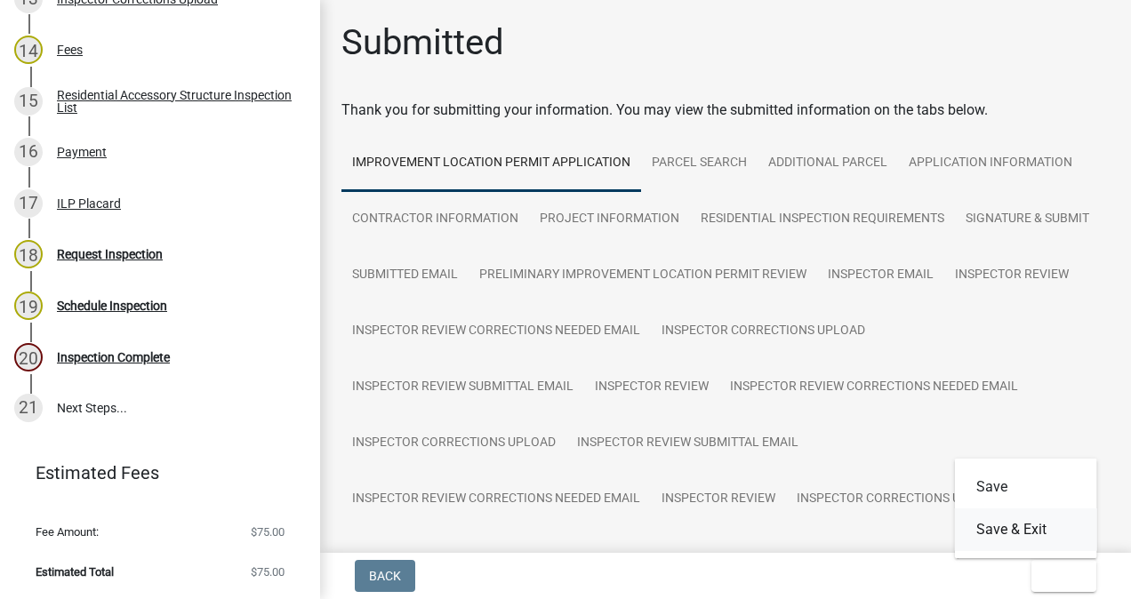
click at [1026, 516] on button "Save & Exit" at bounding box center [1026, 529] width 142 height 43
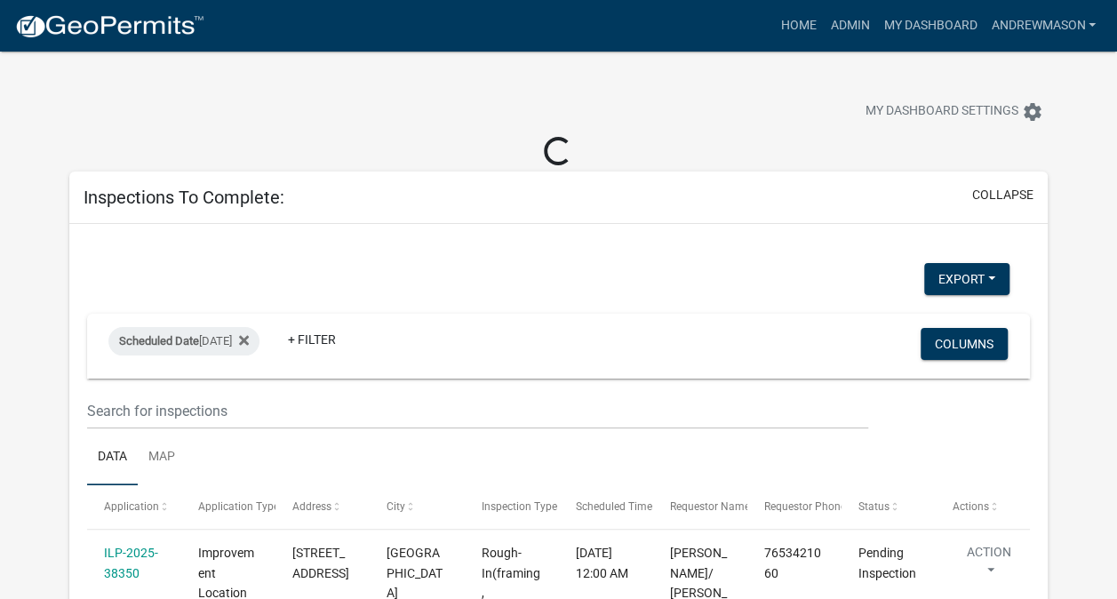
select select "3: 100"
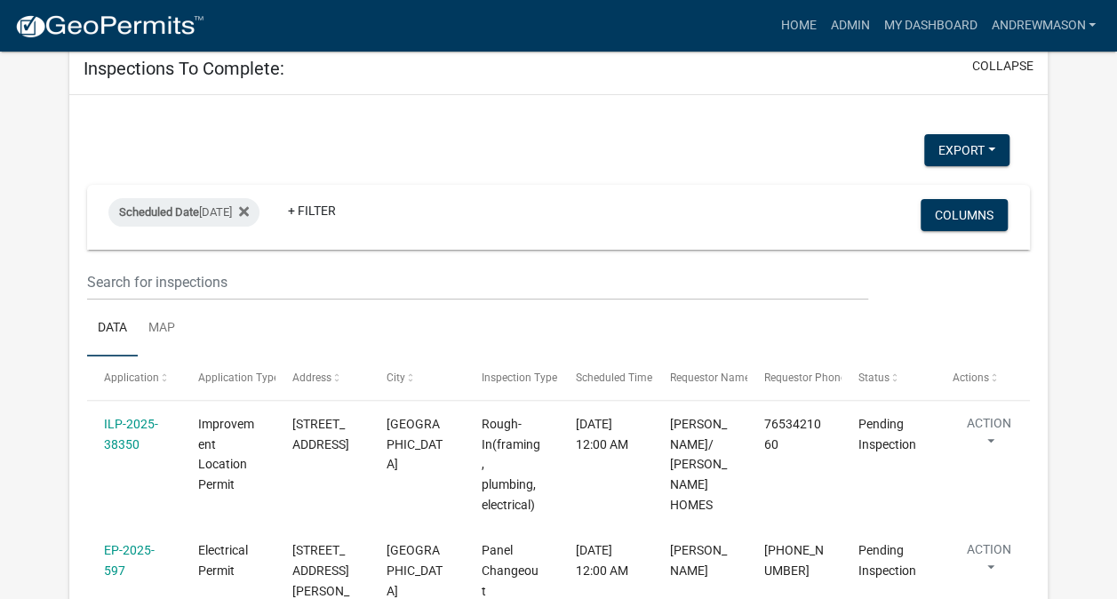
scroll to position [98, 0]
